Goal: Find specific page/section: Find specific page/section

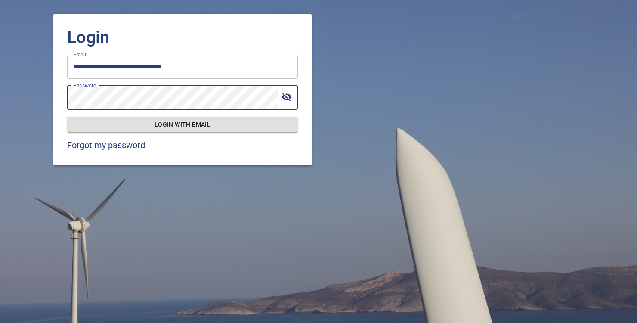
click at [67, 117] on button "Login with email" at bounding box center [182, 125] width 231 height 16
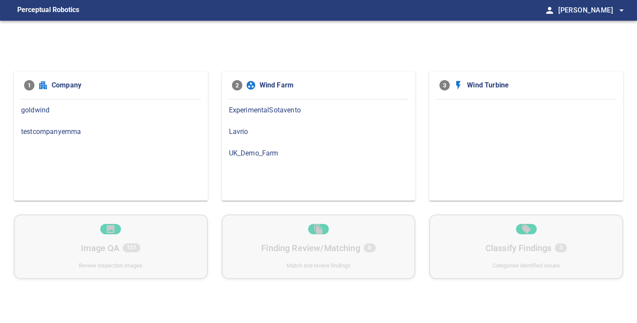
click at [138, 114] on span "goldwind" at bounding box center [110, 110] width 179 height 10
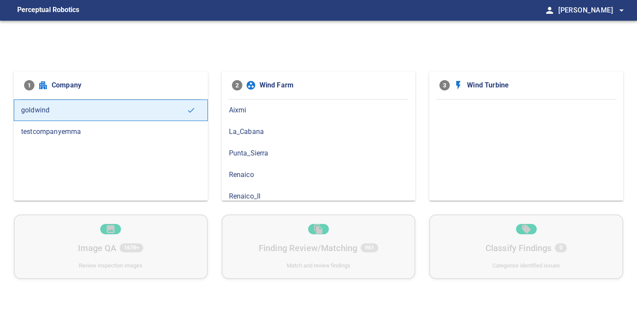
click at [279, 172] on span "Renaico" at bounding box center [318, 174] width 179 height 10
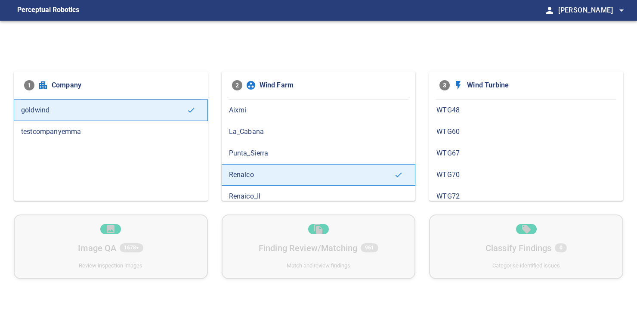
click at [268, 196] on span "Renaico_II" at bounding box center [318, 196] width 179 height 10
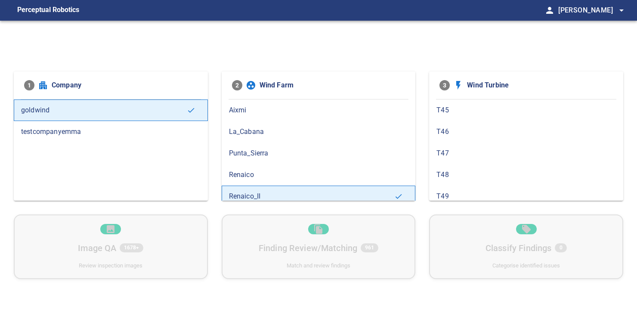
click at [453, 108] on span "T45" at bounding box center [525, 110] width 179 height 10
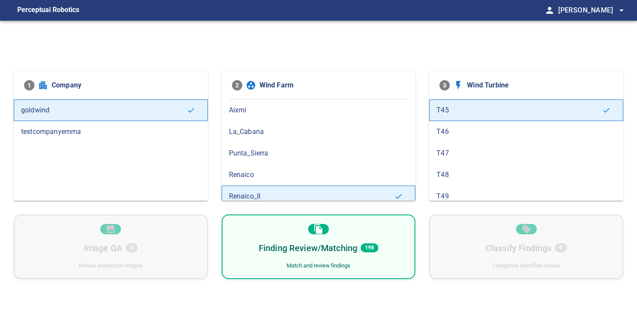
click at [447, 170] on span "T48" at bounding box center [525, 174] width 179 height 10
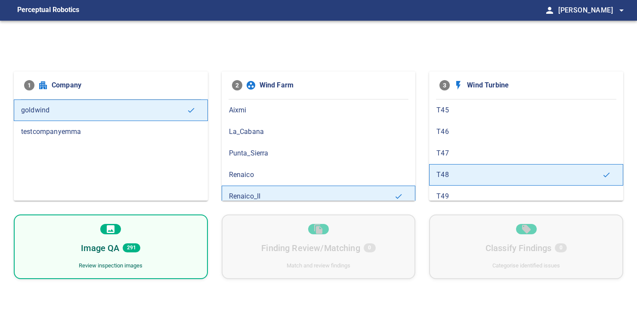
click at [275, 305] on div "1 Company goldwind testcompanyemma 2 Wind Farm Aixmi La_Cabana Punta_Sierra Ren…" at bounding box center [318, 182] width 637 height 323
click at [146, 246] on div "Image QA 291 Review inspection images" at bounding box center [111, 246] width 194 height 65
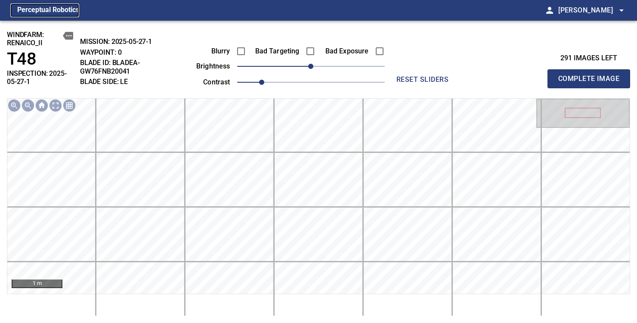
click at [52, 10] on figcaption "Perceptual Robotics" at bounding box center [48, 10] width 62 height 14
